Goal: Task Accomplishment & Management: Use online tool/utility

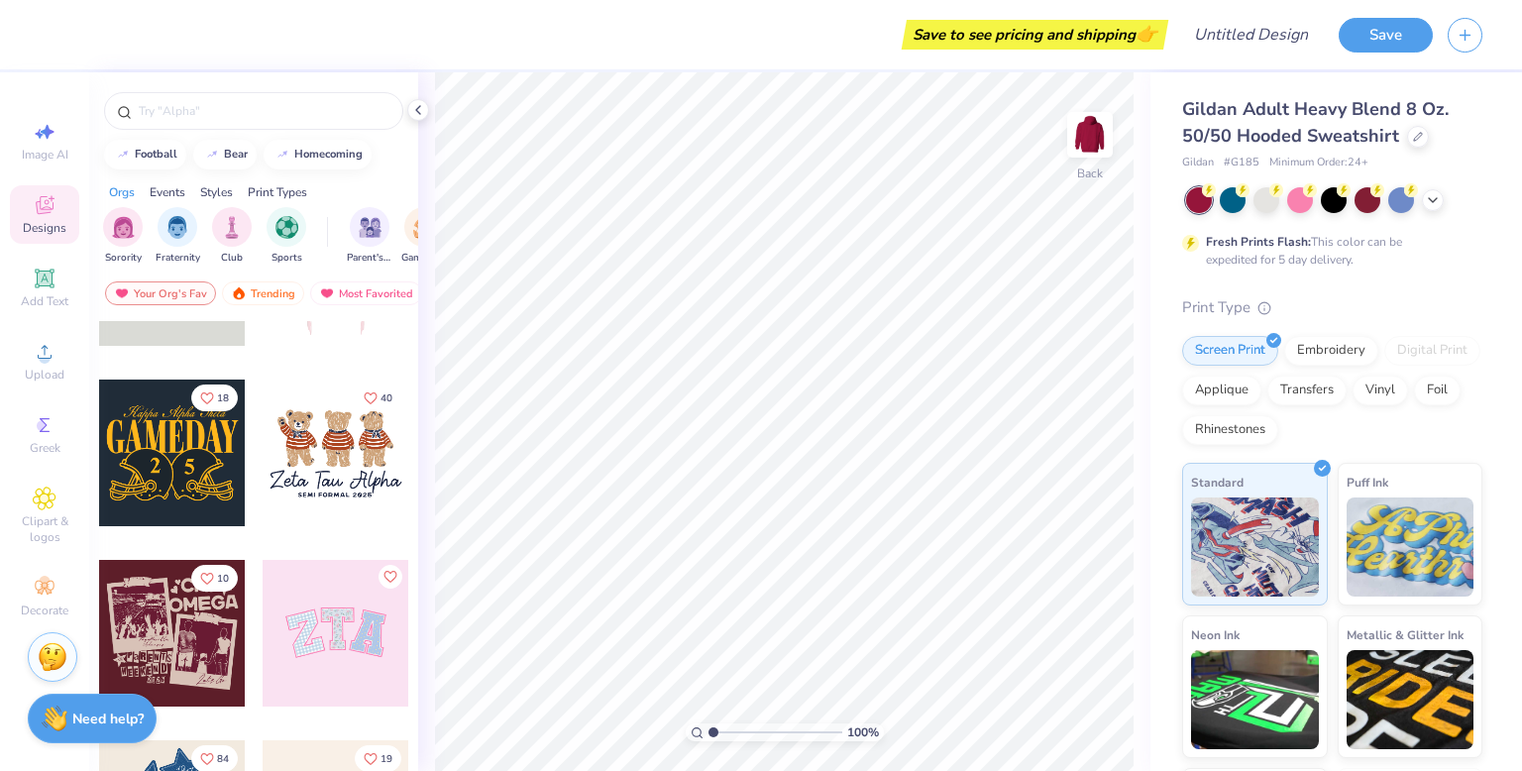
scroll to position [125, 0]
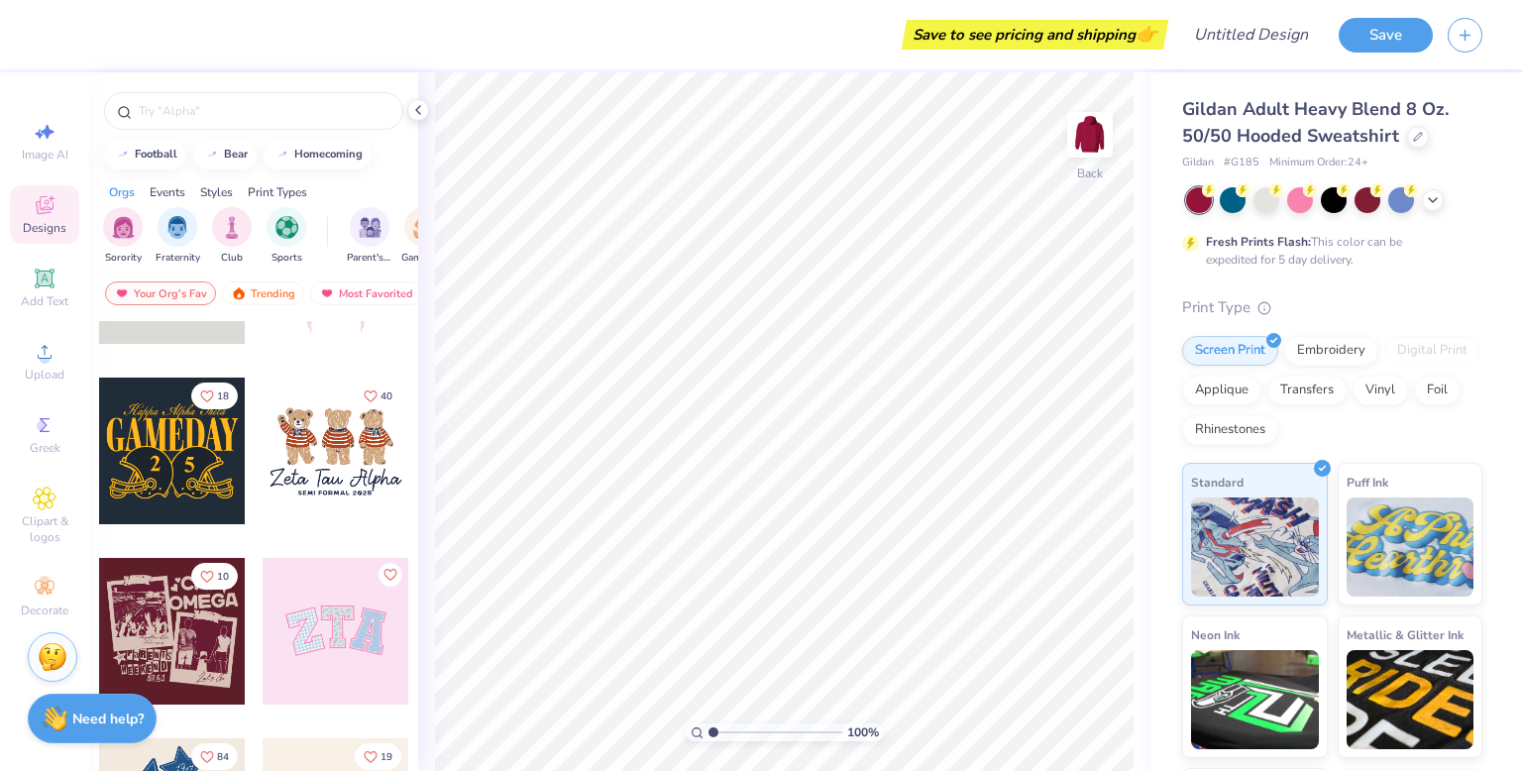
click at [324, 474] on div at bounding box center [336, 451] width 147 height 147
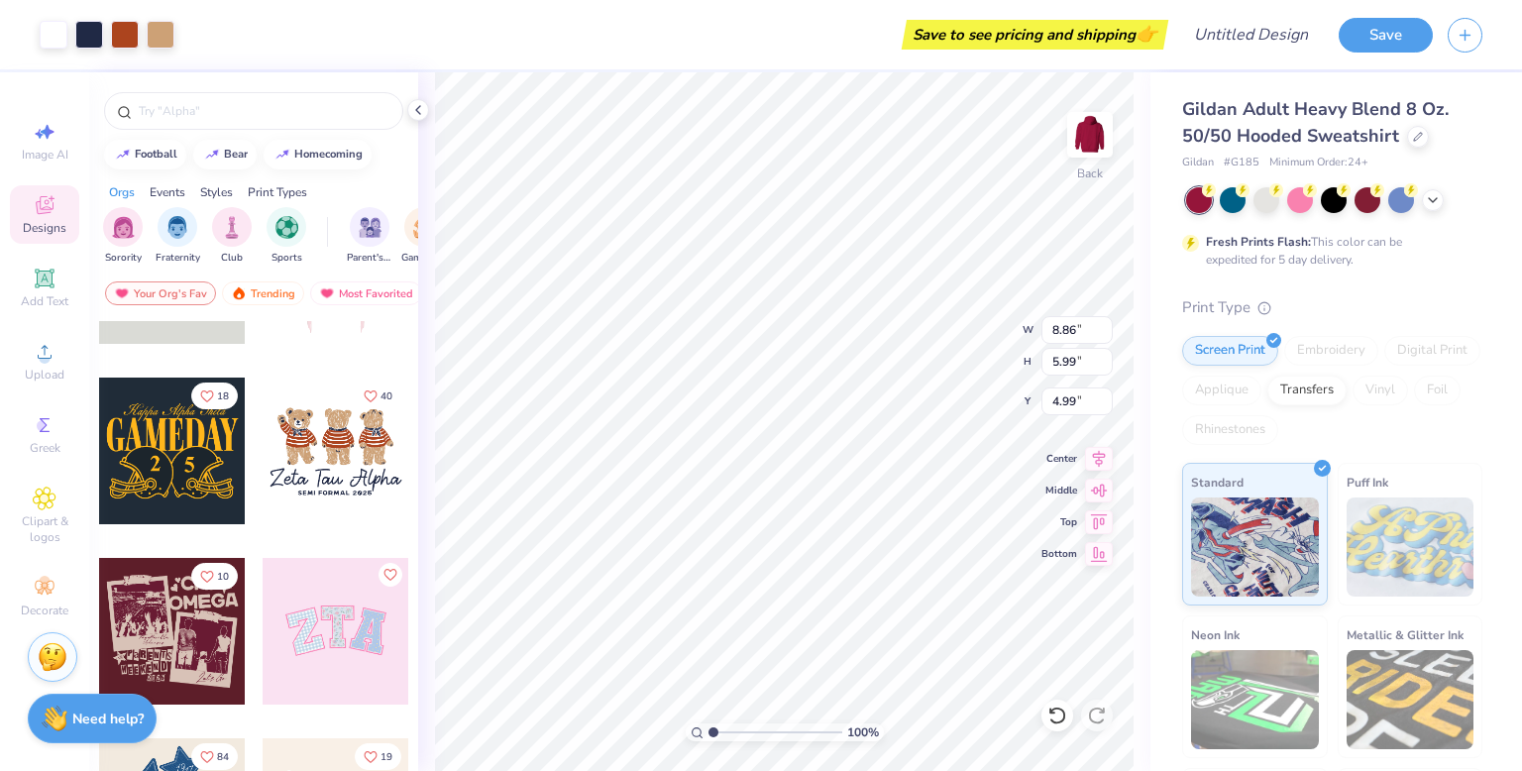
type input "4.99"
click at [1389, 29] on button "Save" at bounding box center [1386, 32] width 94 height 35
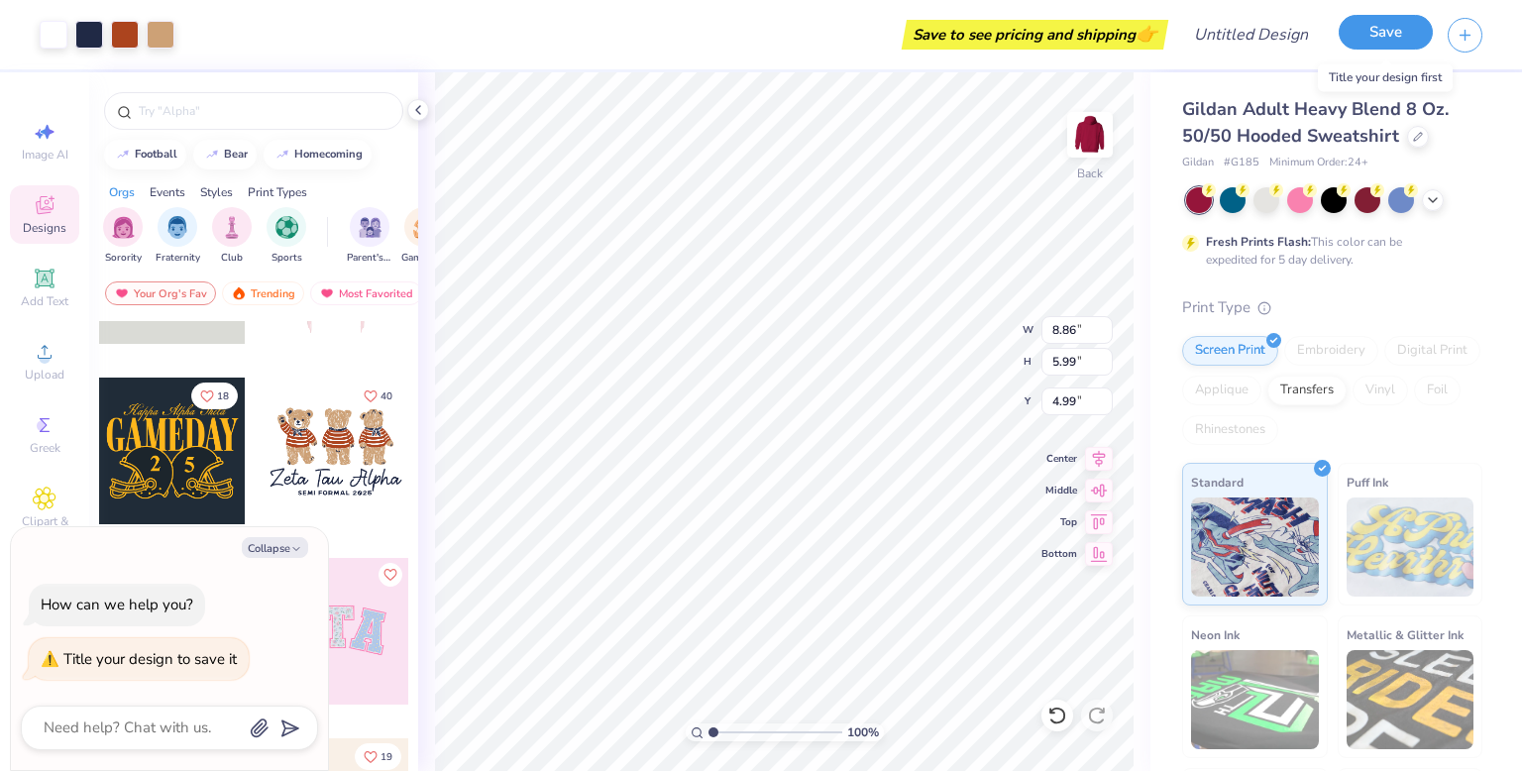
click at [1394, 31] on button "Save" at bounding box center [1386, 32] width 94 height 35
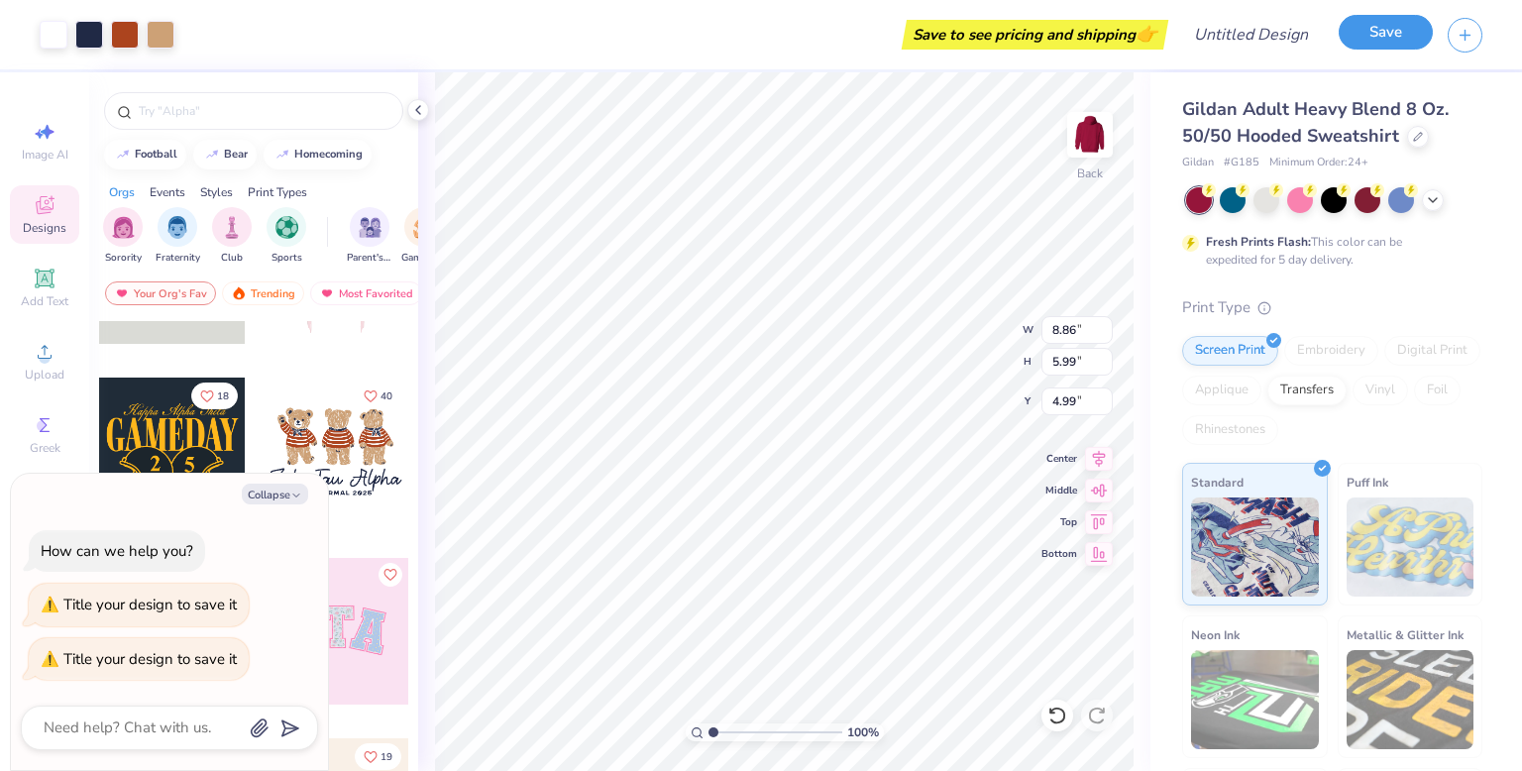
click at [1394, 31] on button "Save" at bounding box center [1386, 32] width 94 height 35
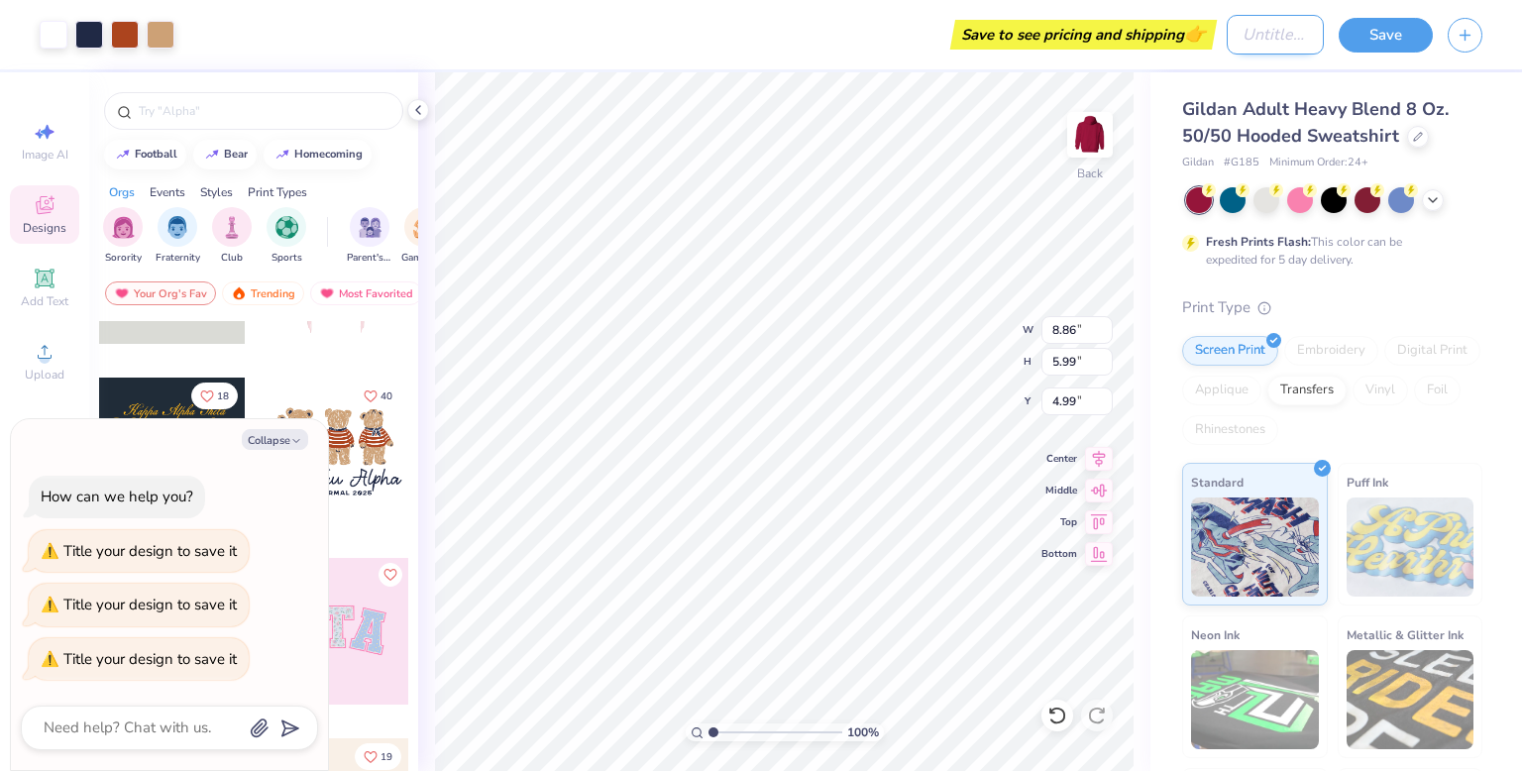
click at [1277, 34] on input "Design Title" at bounding box center [1275, 35] width 97 height 40
type textarea "x"
type input "t"
type textarea "x"
type input "te"
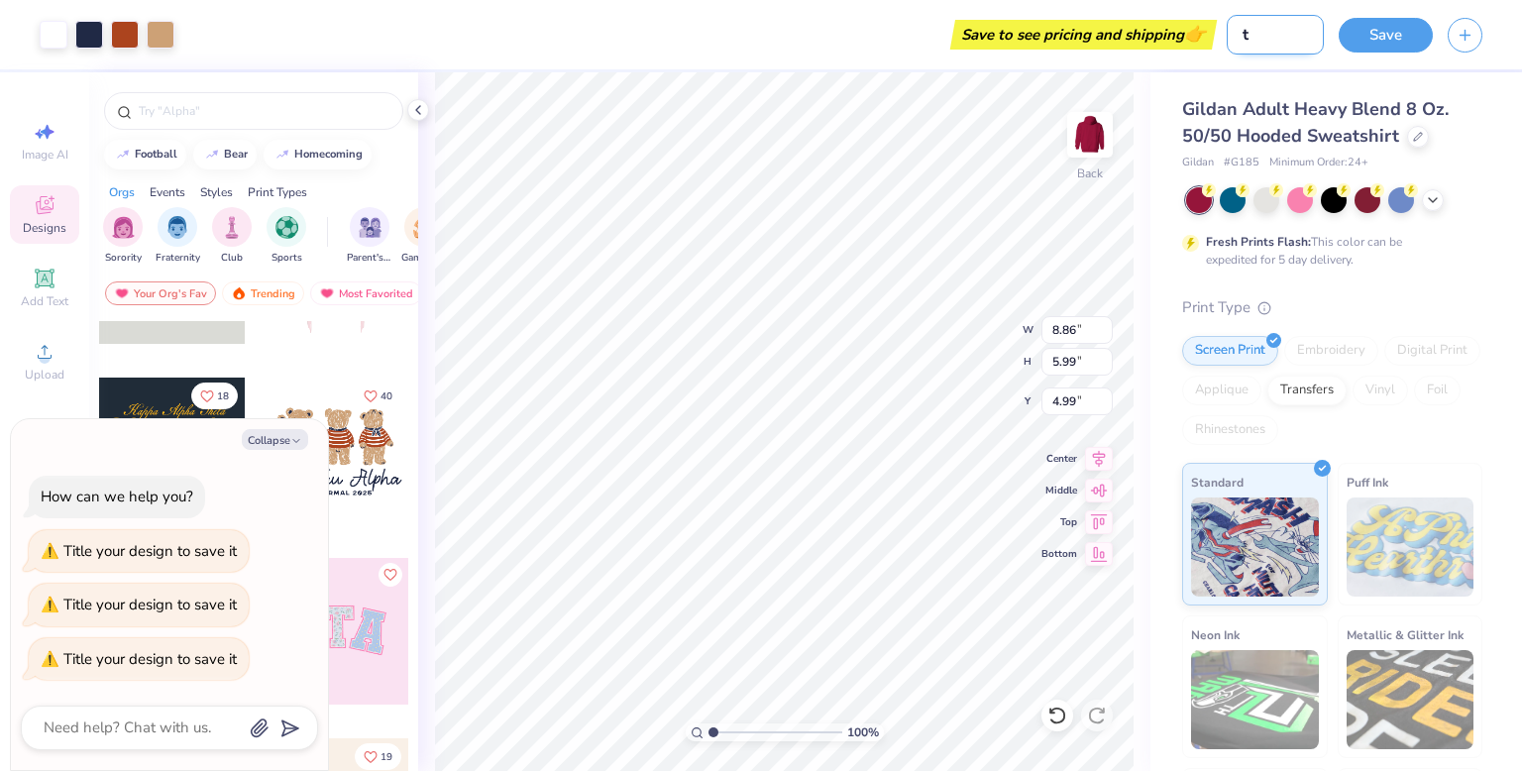
type textarea "x"
type input "ted"
type textarea "x"
type input "tedd"
type textarea "x"
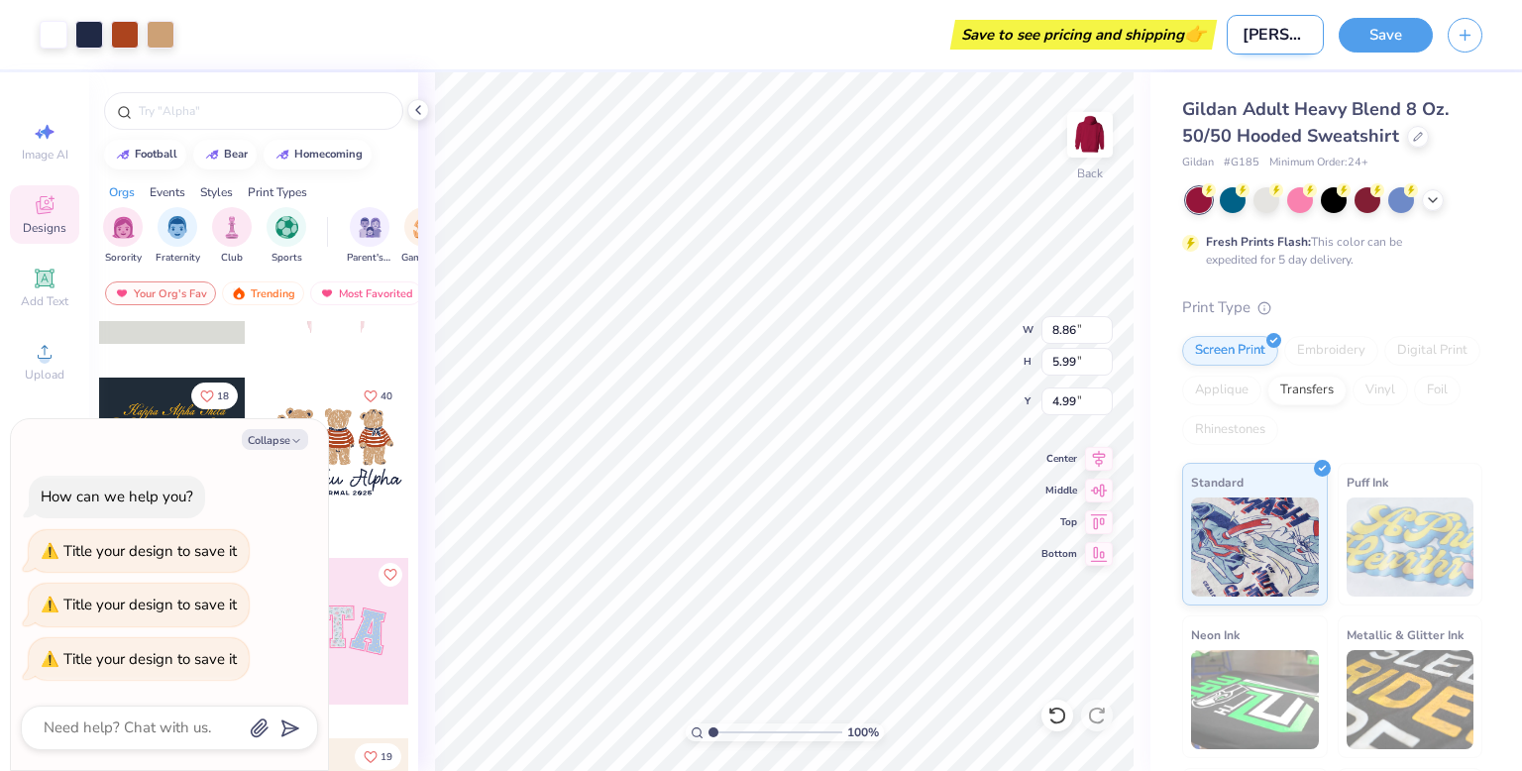
type input "teddy"
type textarea "x"
type input "teddy"
click at [1408, 27] on button "Save" at bounding box center [1386, 32] width 94 height 35
type textarea "x"
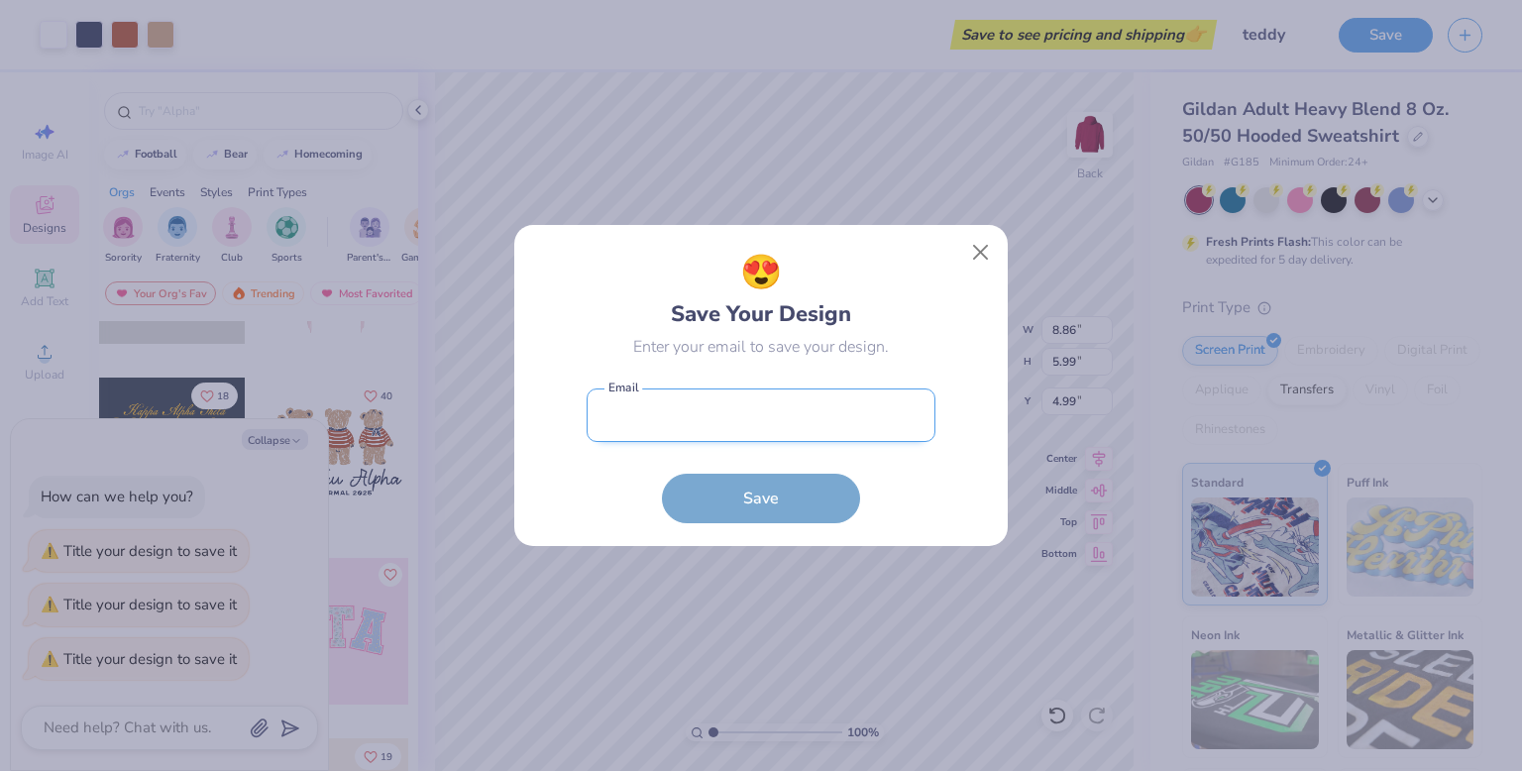
click at [748, 413] on input "email" at bounding box center [761, 415] width 349 height 55
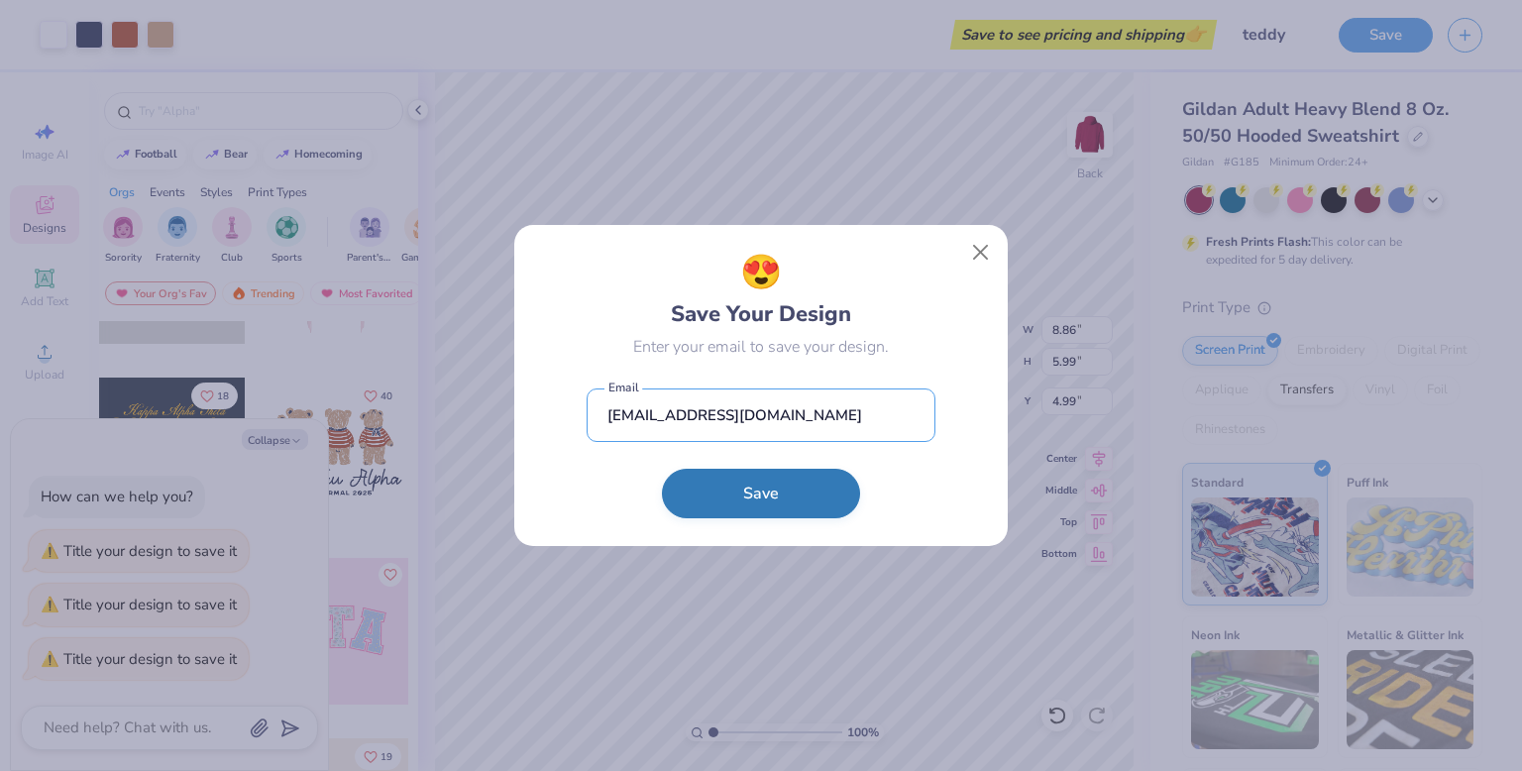
type input "agamyaj2@gmail.com"
click at [734, 504] on button "Save" at bounding box center [761, 494] width 198 height 50
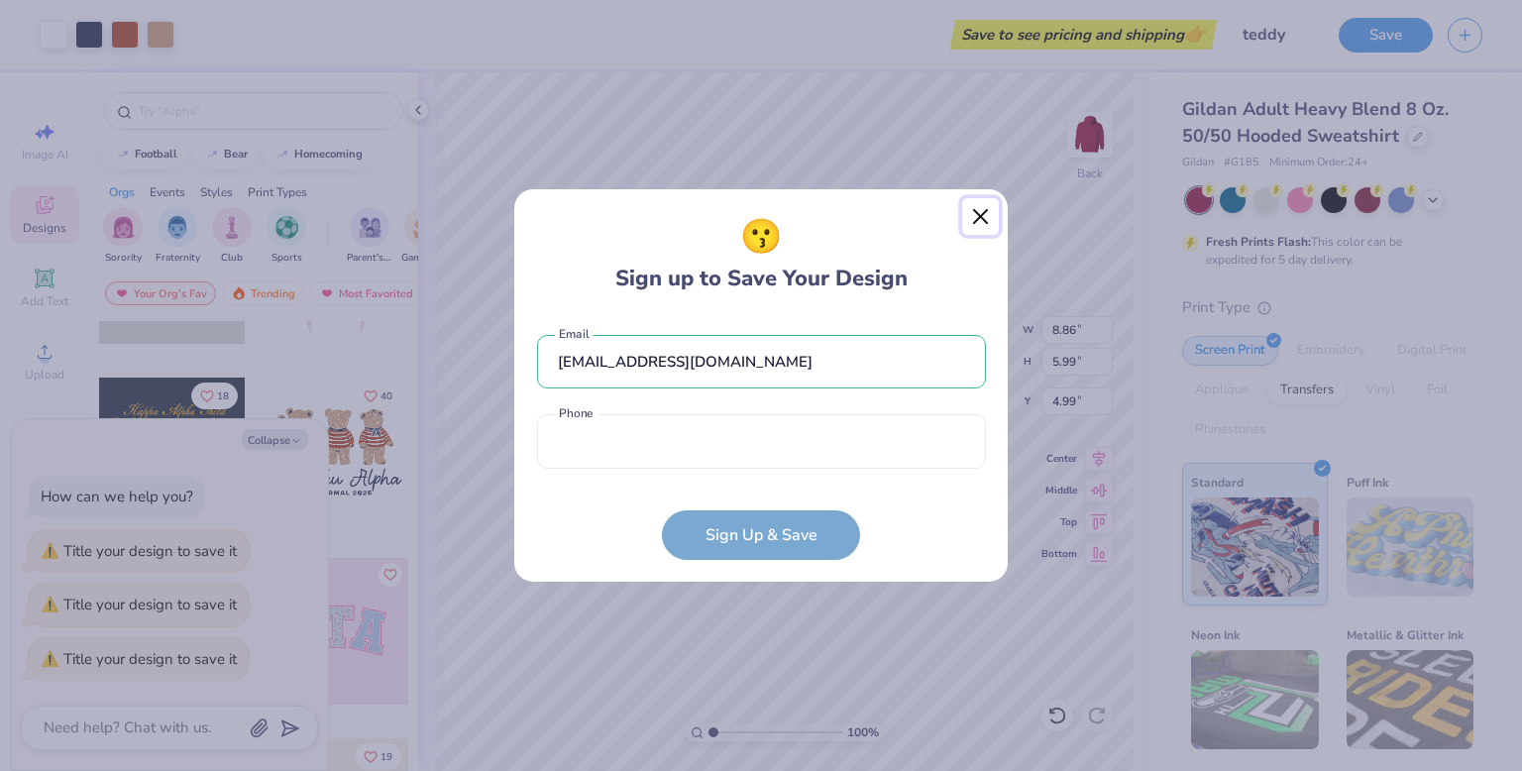
click at [978, 218] on button "Close" at bounding box center [981, 217] width 38 height 38
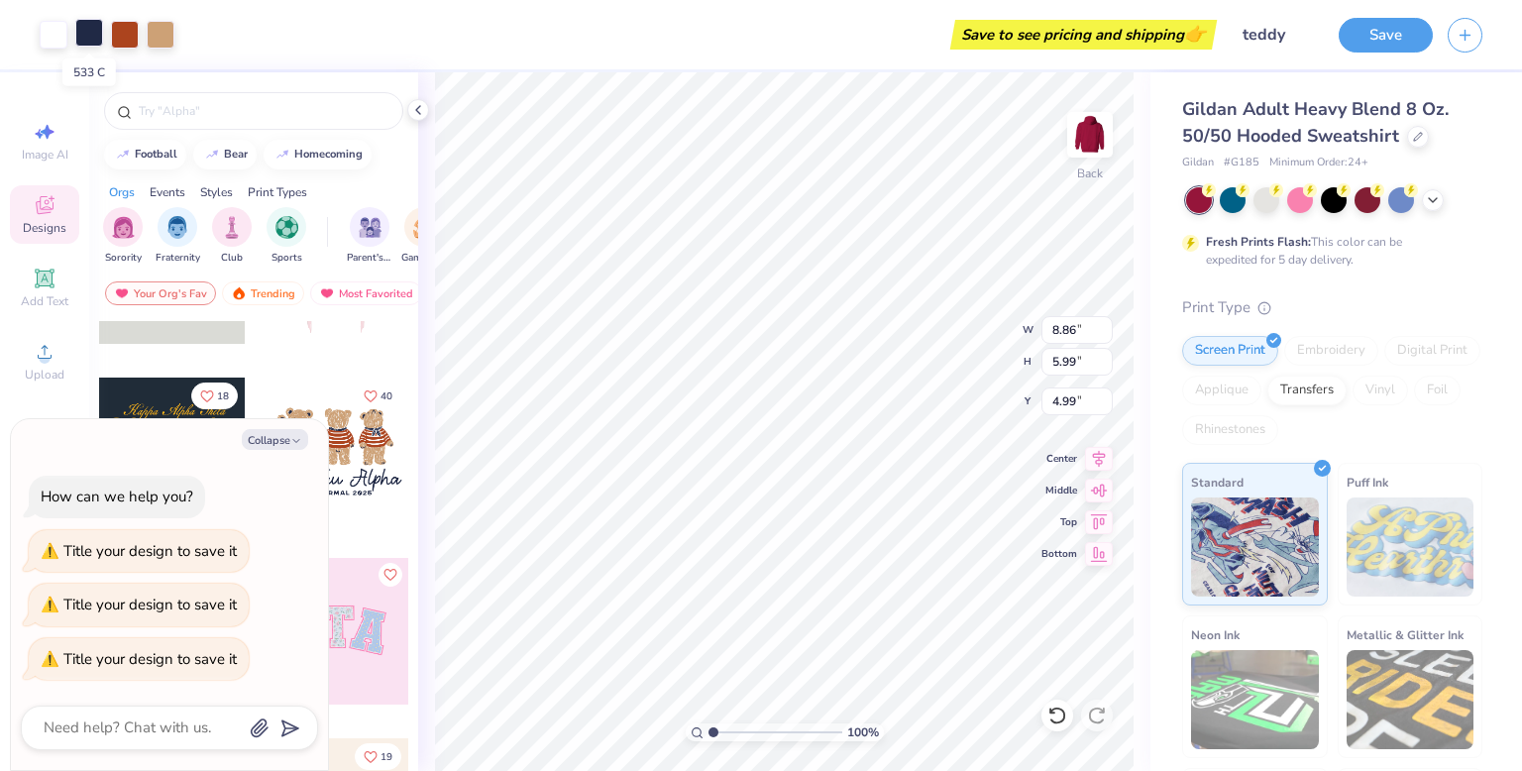
click at [89, 37] on div at bounding box center [89, 33] width 28 height 28
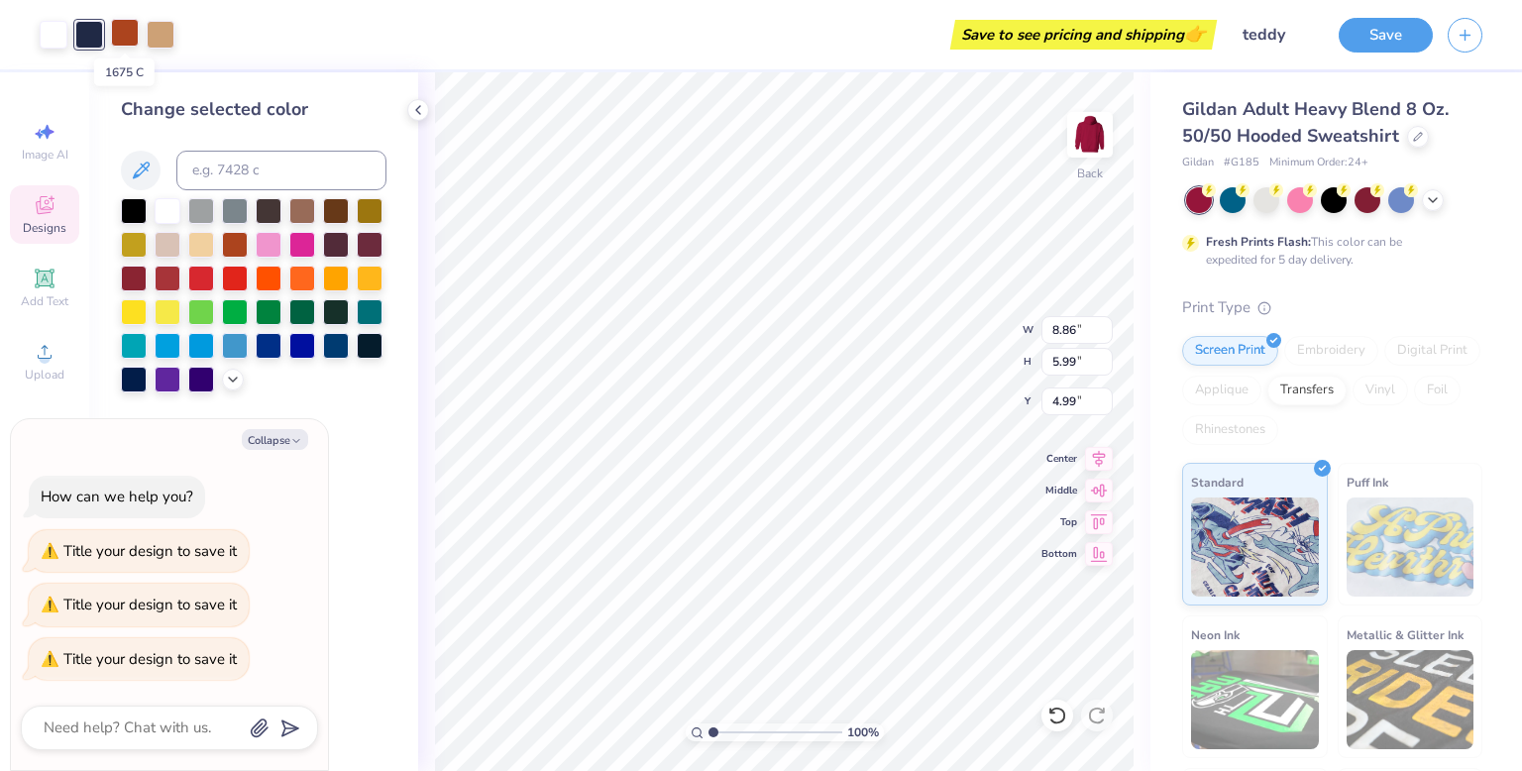
click at [130, 36] on div at bounding box center [125, 33] width 28 height 28
type textarea "x"
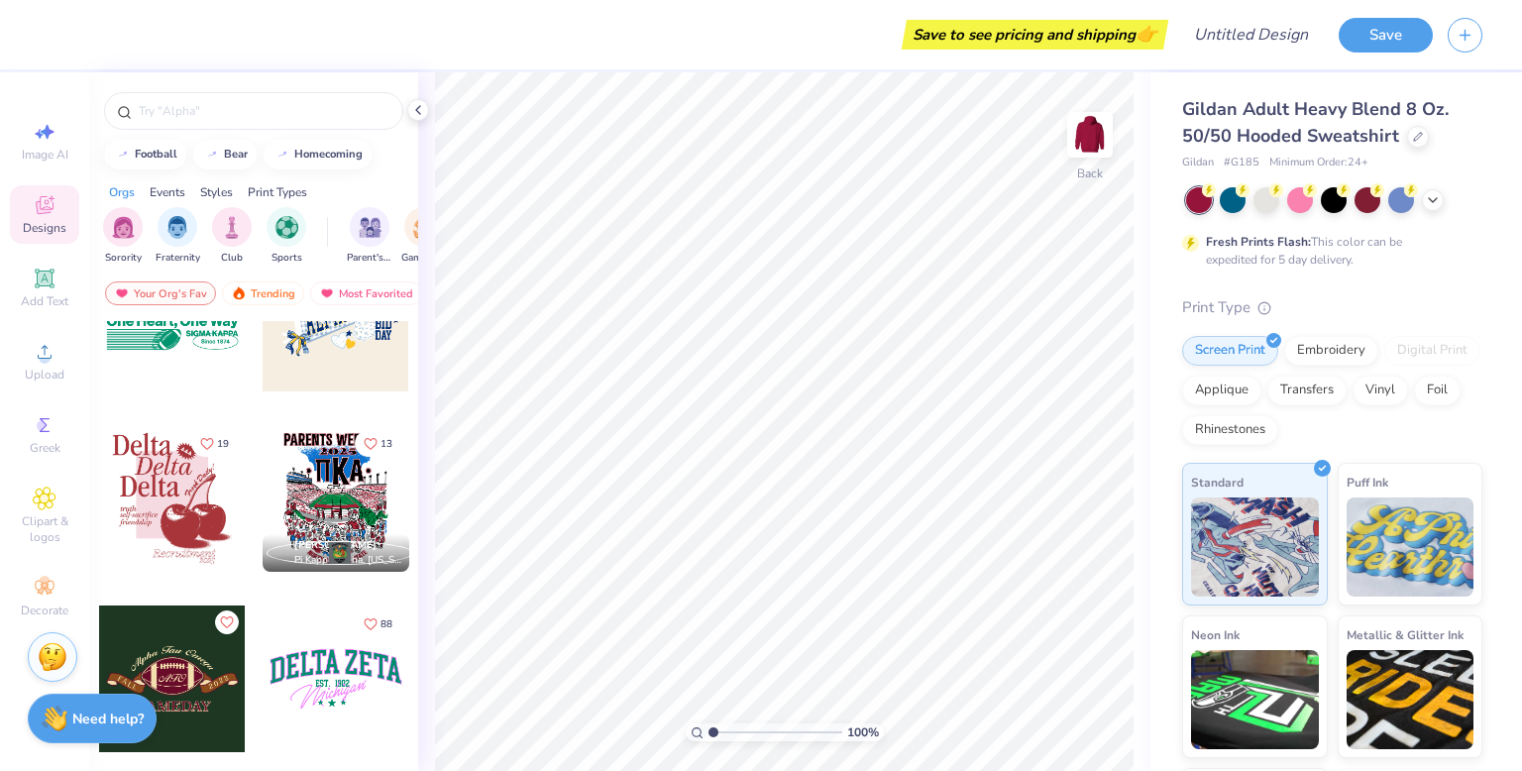
scroll to position [6471, 0]
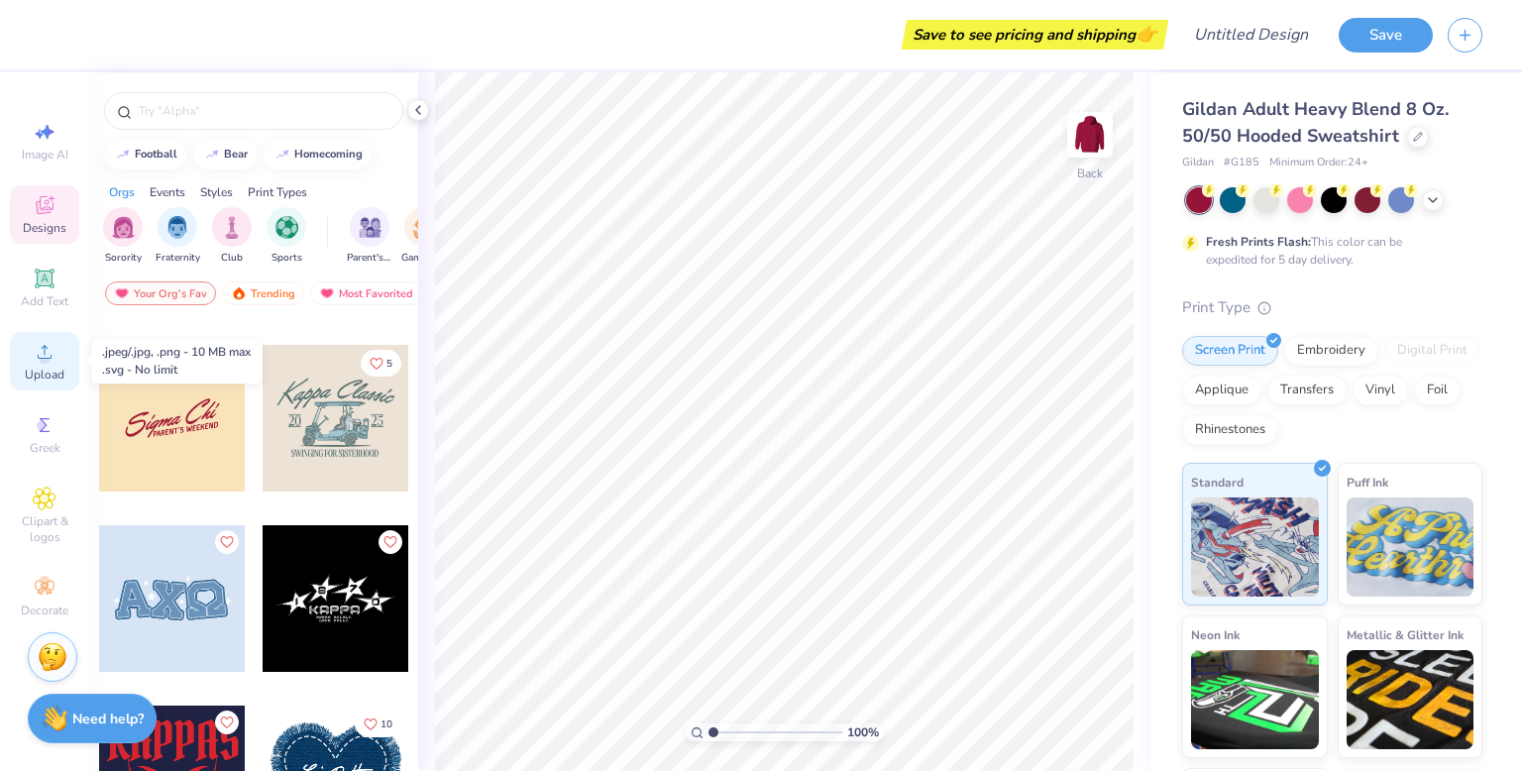
click at [44, 359] on circle at bounding box center [44, 358] width 11 height 11
